Goal: Find specific page/section: Find specific page/section

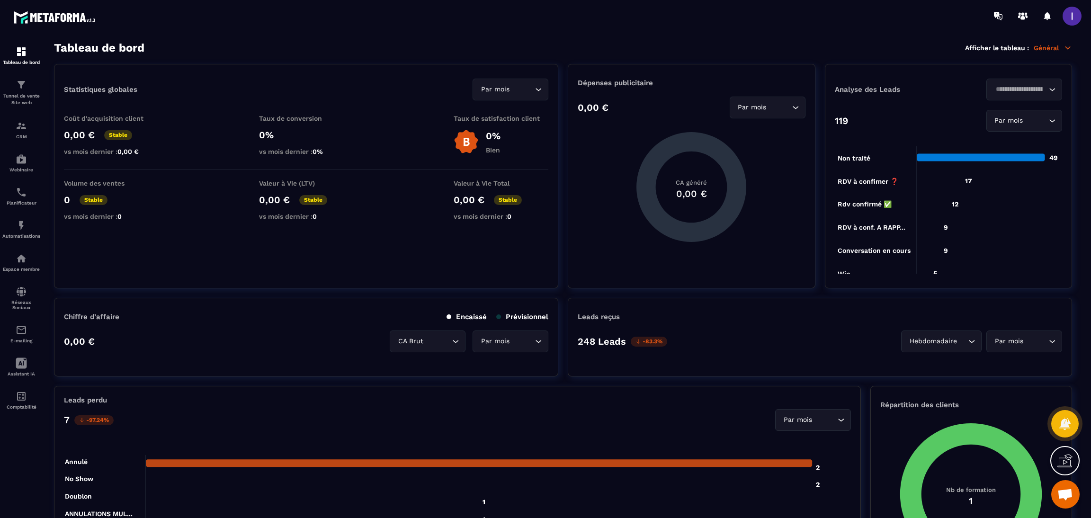
scroll to position [341, 0]
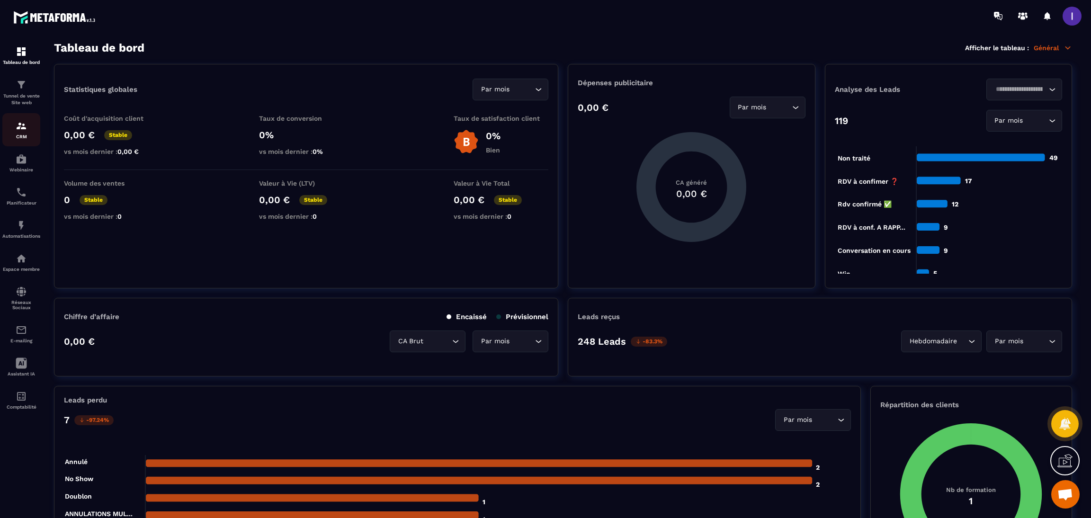
click at [28, 125] on div "CRM" at bounding box center [21, 129] width 38 height 19
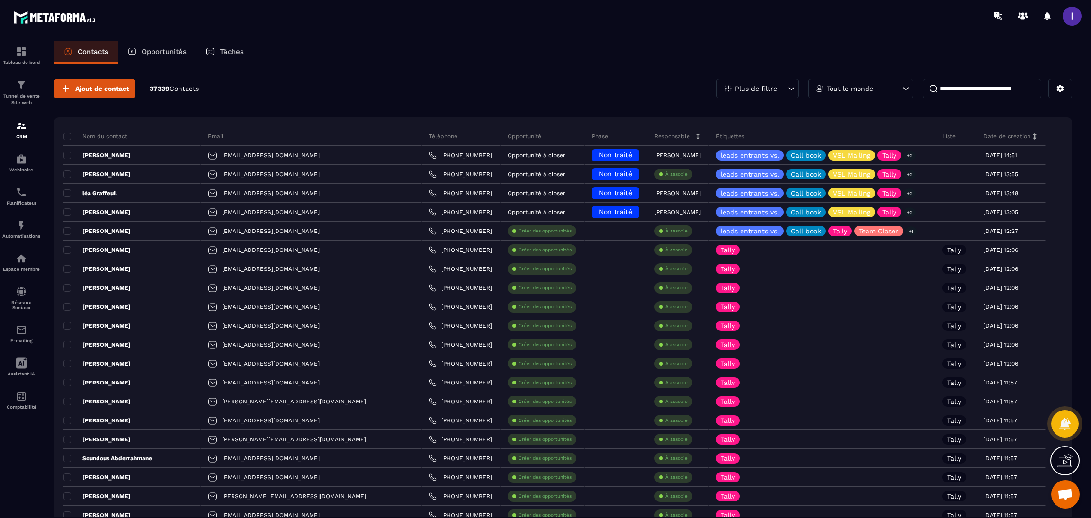
click at [956, 94] on input at bounding box center [982, 89] width 118 height 20
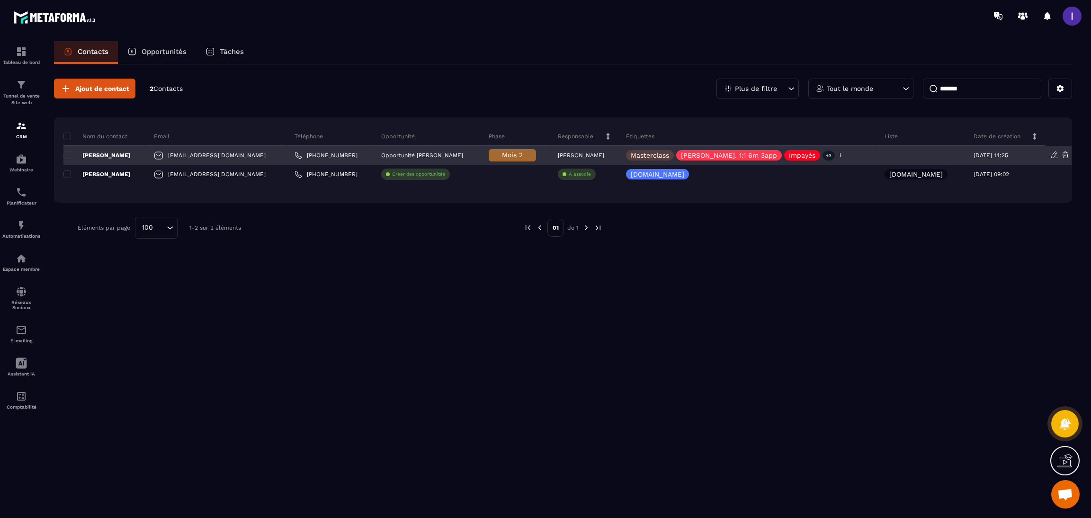
type input "*******"
click at [800, 156] on p "Impayés" at bounding box center [802, 155] width 27 height 7
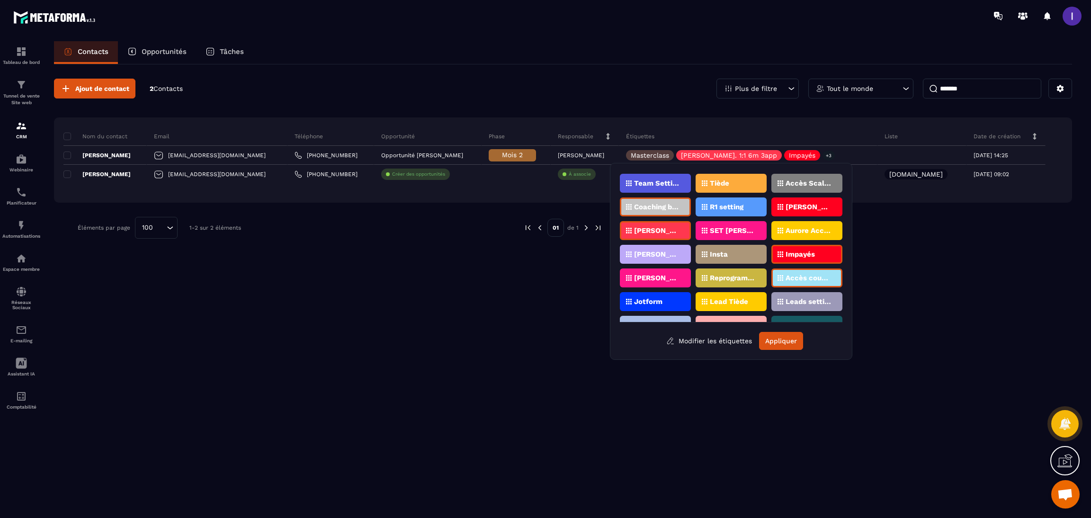
scroll to position [142, 0]
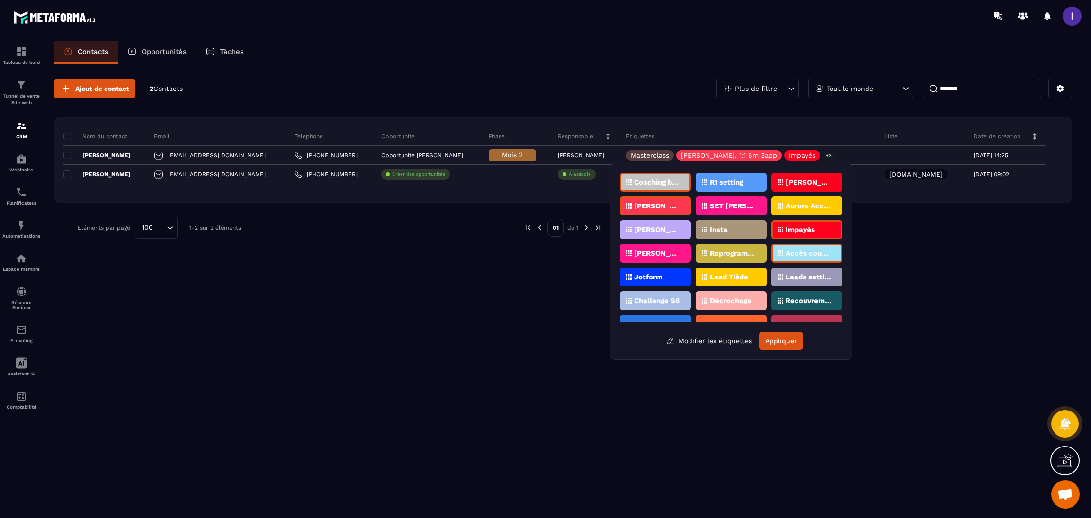
click at [800, 250] on p "Accès coupés ✖️" at bounding box center [809, 253] width 46 height 7
click at [800, 220] on div "Impayés" at bounding box center [807, 229] width 71 height 19
click at [781, 343] on button "Appliquer" at bounding box center [781, 341] width 44 height 18
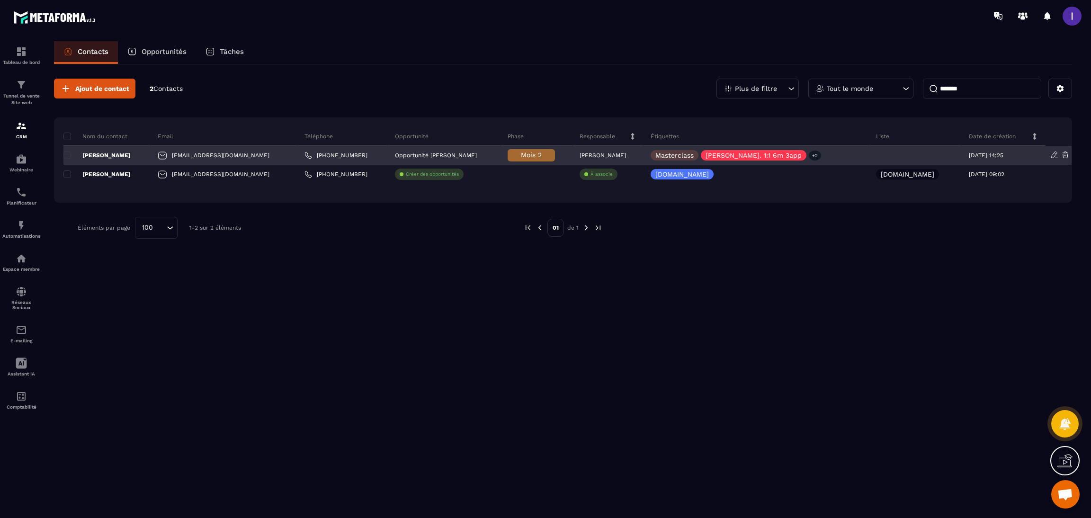
click at [149, 146] on div "[PERSON_NAME]" at bounding box center [106, 155] width 87 height 19
